Goal: Find specific page/section: Find specific page/section

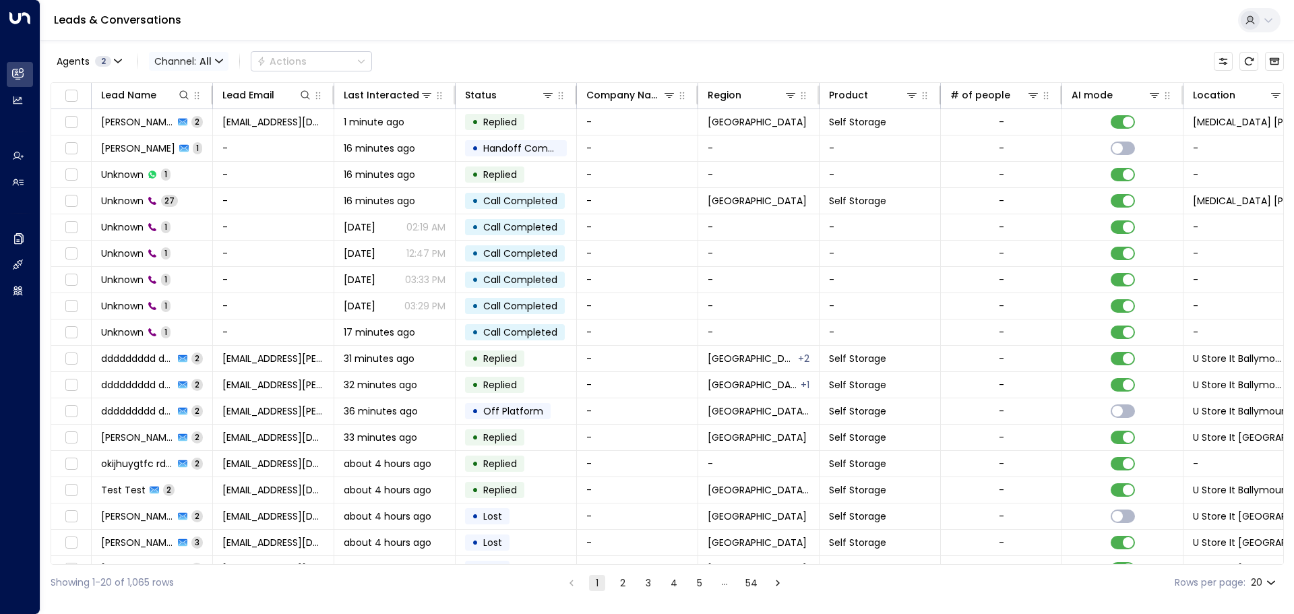
click at [209, 59] on span "All" at bounding box center [205, 61] width 12 height 11
click at [209, 129] on p "Voice" at bounding box center [184, 125] width 49 height 8
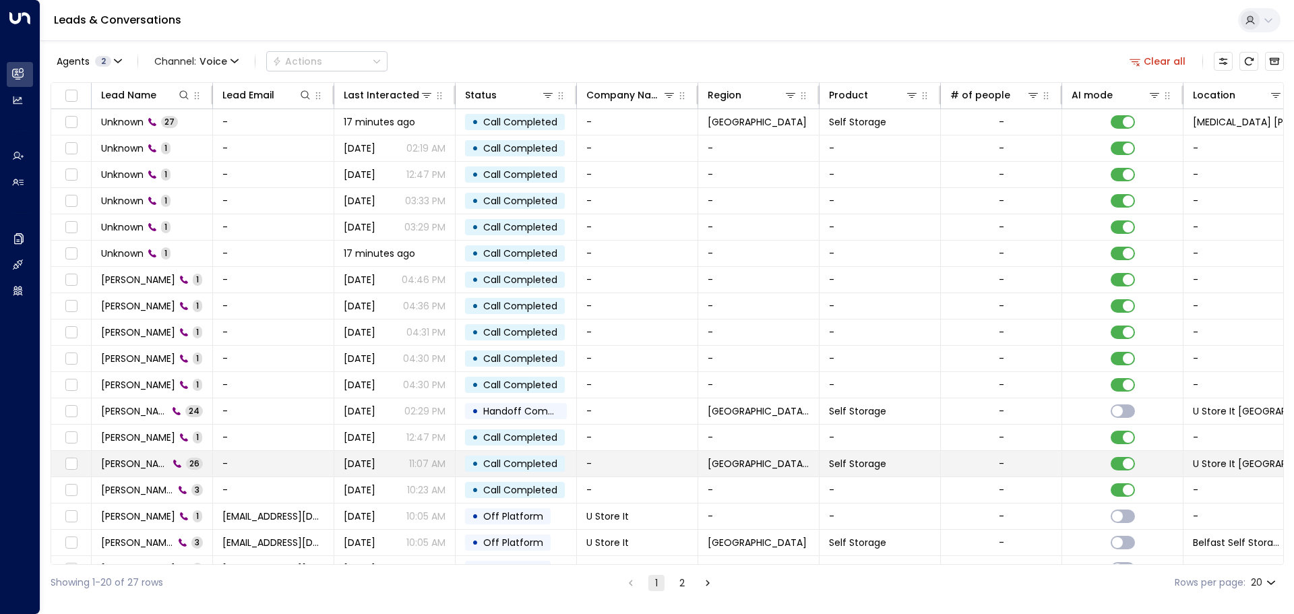
click at [124, 466] on span "[PERSON_NAME]" at bounding box center [134, 463] width 67 height 13
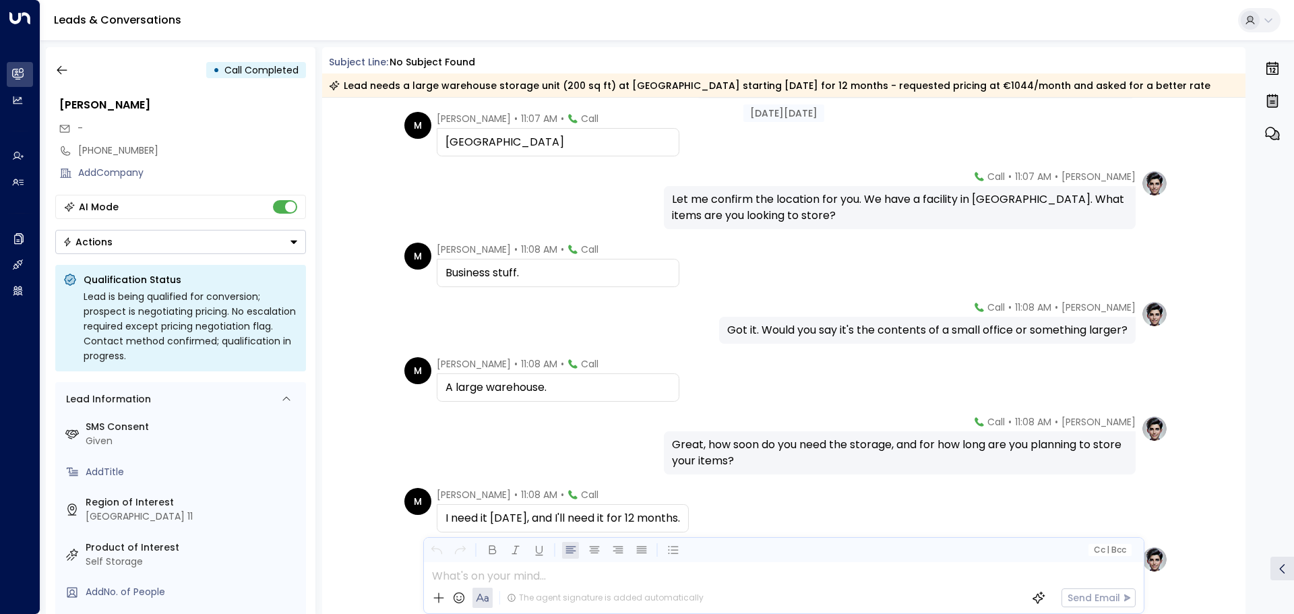
scroll to position [571, 0]
